Goal: Task Accomplishment & Management: Use online tool/utility

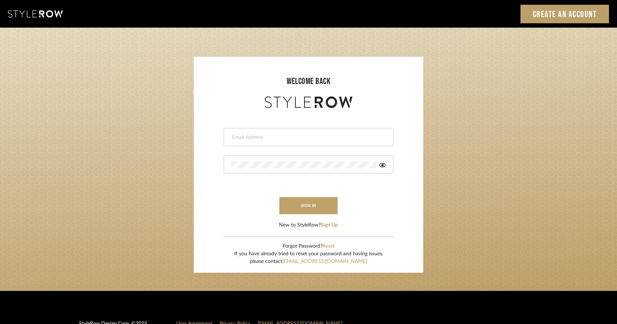
click at [247, 138] on input "email" at bounding box center [307, 137] width 152 height 7
type input "lauren@studiodb.com"
click at [259, 160] on div at bounding box center [308, 164] width 170 height 18
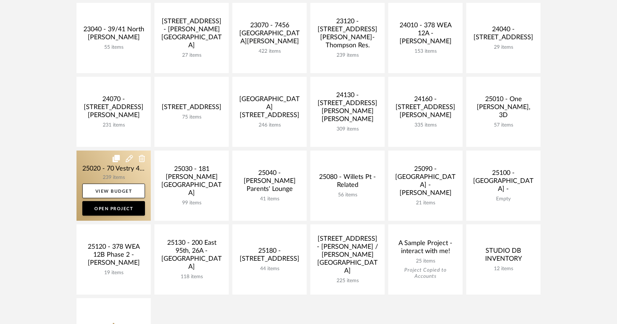
scroll to position [255, 0]
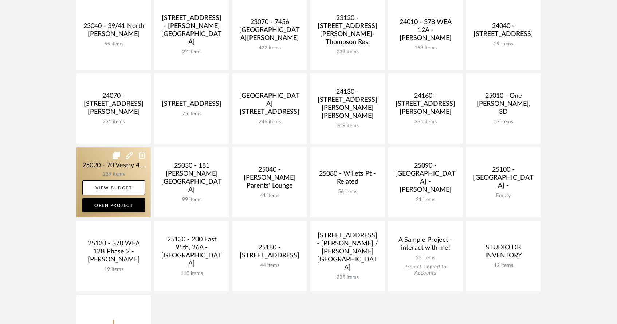
click at [126, 170] on link at bounding box center [113, 182] width 74 height 70
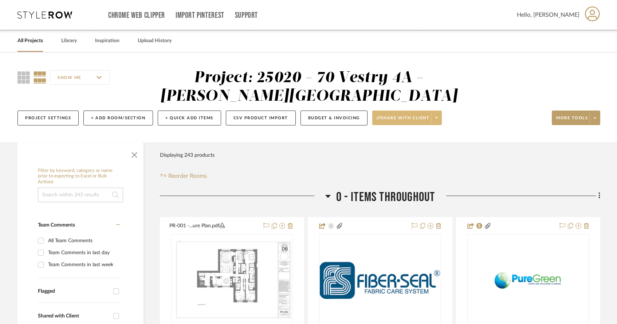
click at [440, 118] on span at bounding box center [436, 117] width 10 height 11
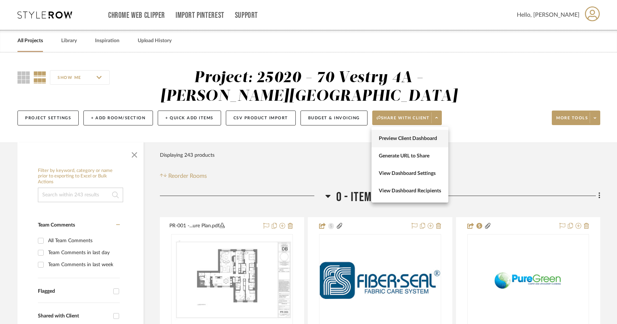
click at [429, 135] on button "Preview Client Dashboard" at bounding box center [409, 138] width 77 height 17
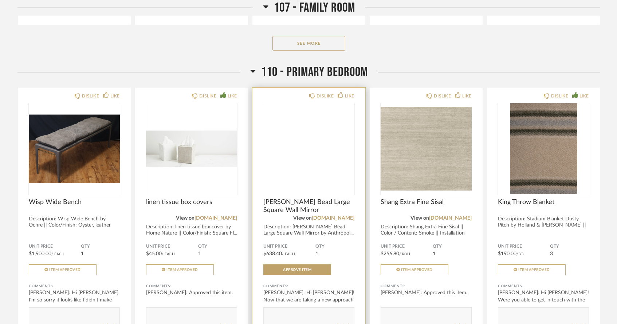
scroll to position [1893, 0]
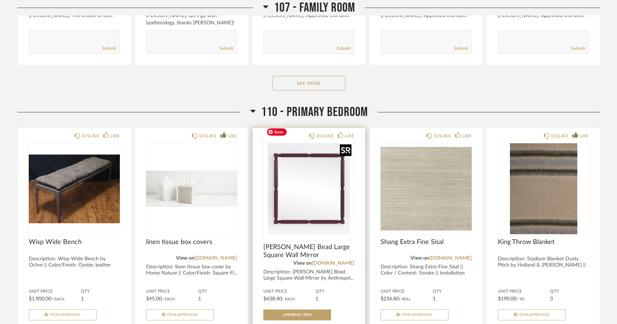
click at [0, 0] on img at bounding box center [0, 0] width 0 height 0
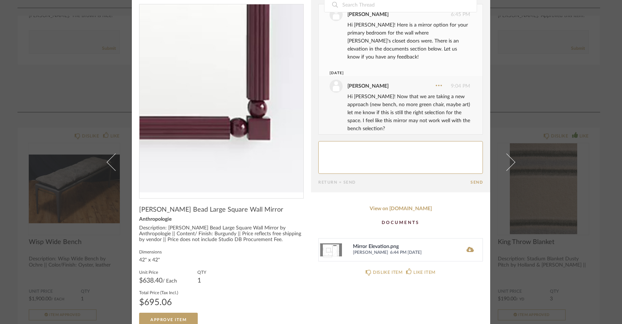
scroll to position [33, 0]
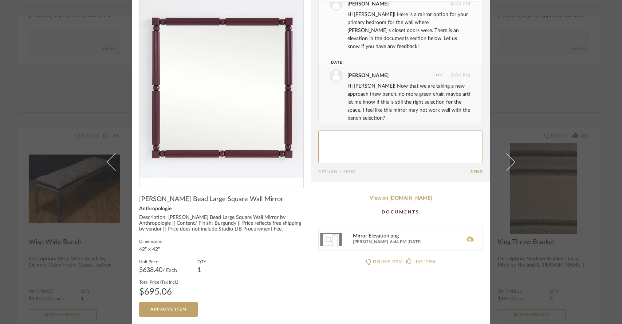
click at [466, 240] on icon at bounding box center [469, 239] width 7 height 6
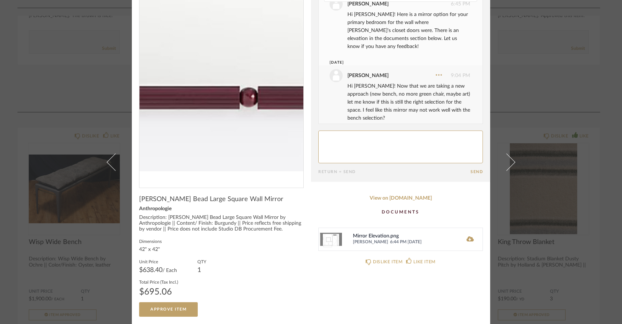
scroll to position [0, 0]
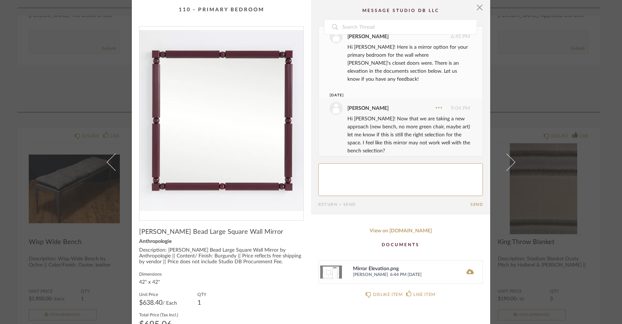
click at [17, 75] on div "× Date [DATE] [PERSON_NAME] 6:45 PM Hi [PERSON_NAME]! Here is a mirror option f…" at bounding box center [311, 162] width 622 height 324
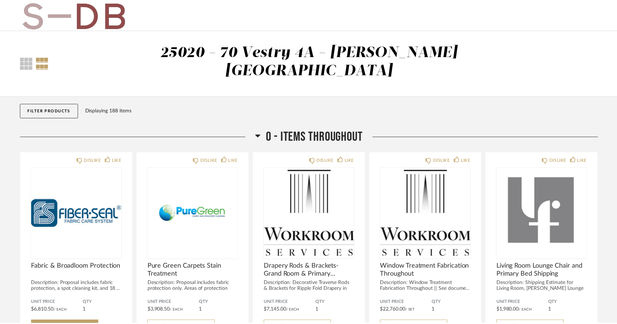
scroll to position [1893, 0]
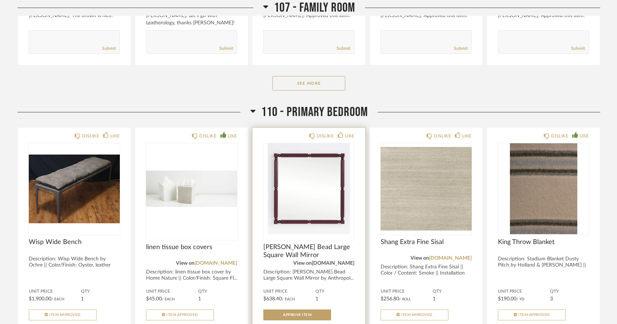
click at [338, 261] on link "[DOMAIN_NAME]" at bounding box center [333, 263] width 43 height 5
